Goal: Task Accomplishment & Management: Complete application form

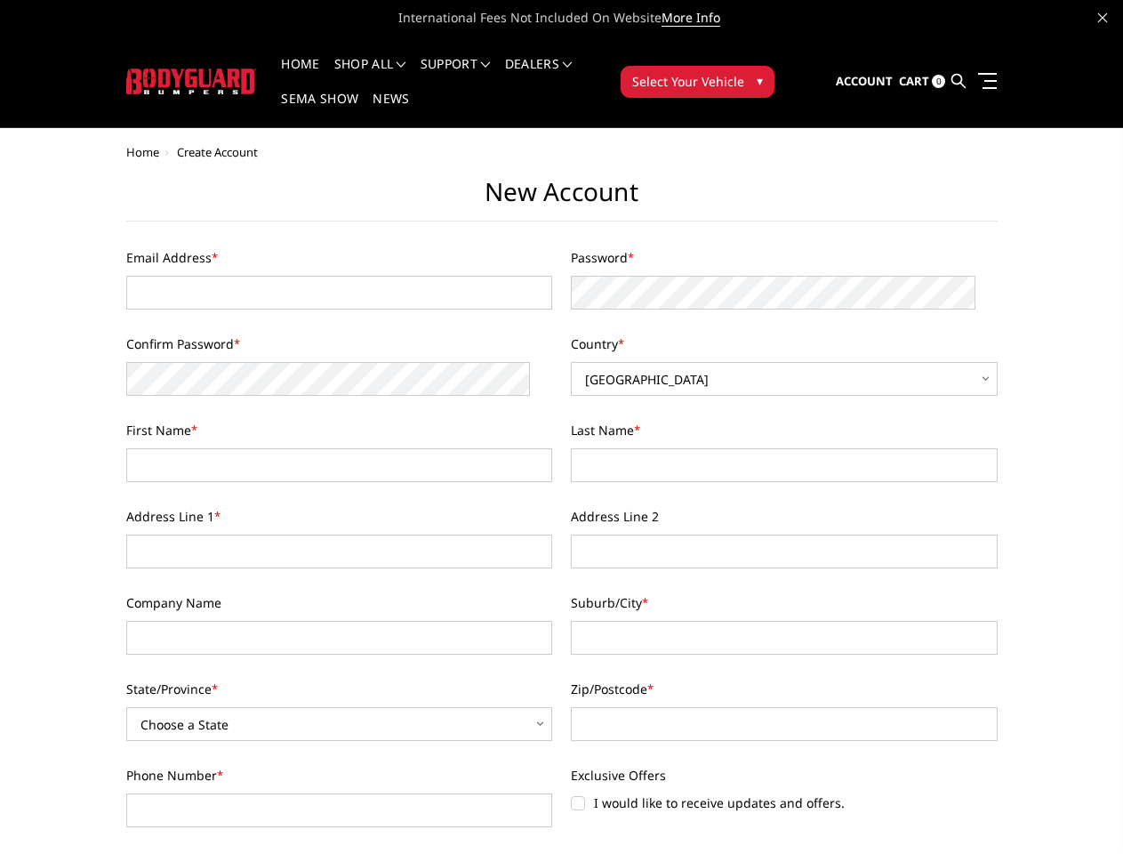
click at [562, 427] on div "Last Name *" at bounding box center [785, 451] width 446 height 61
click at [479, 64] on li "Support FAQ Install Instructions Shipping Warranty Terms & Conditions Cancellat…" at bounding box center [456, 75] width 84 height 35
click at [478, 75] on li "Support FAQ Install Instructions Shipping Warranty Terms & Conditions Cancellat…" at bounding box center [456, 75] width 84 height 35
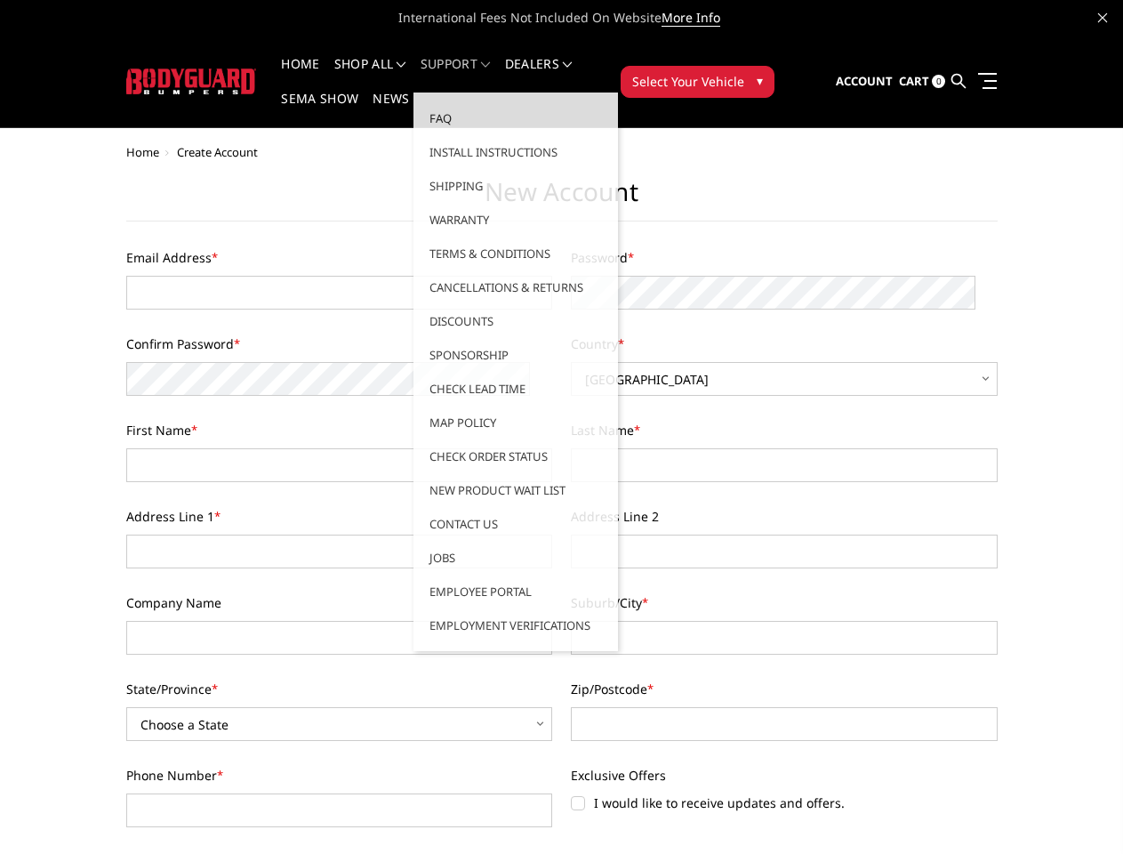
click at [744, 72] on span "Select Your Vehicle" at bounding box center [688, 81] width 112 height 19
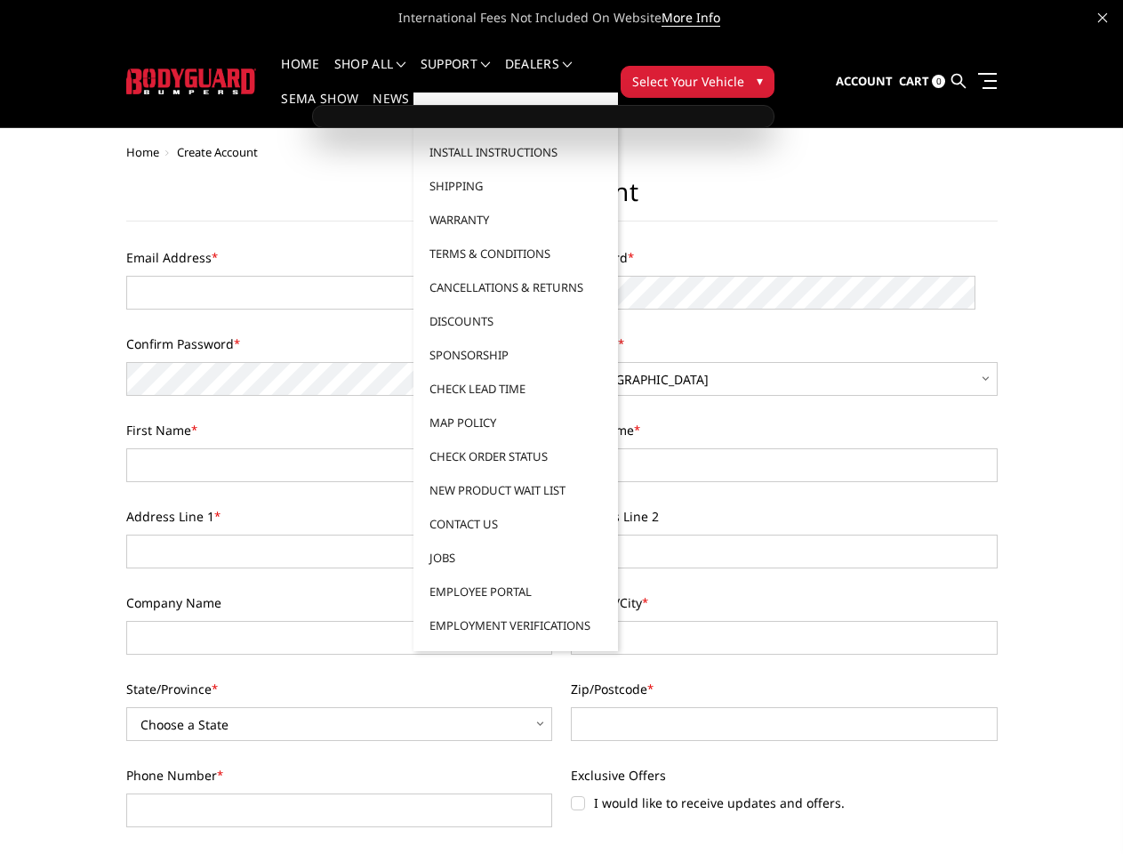
click at [744, 72] on span "Select Your Vehicle" at bounding box center [688, 81] width 112 height 19
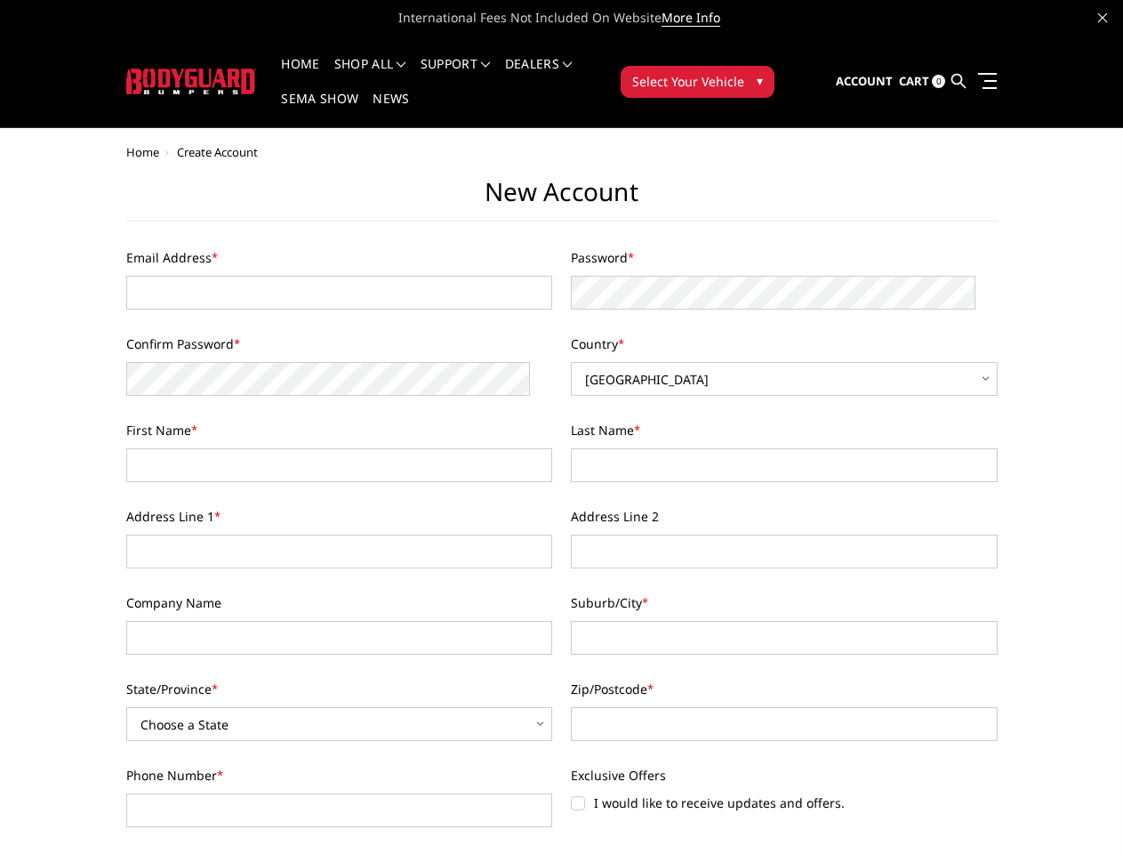
click at [561, 853] on html "International Fees Not Included On Website More Info Home shop all Bronco [DATE…" at bounding box center [561, 870] width 1123 height 1740
